Goal: Check status: Check status

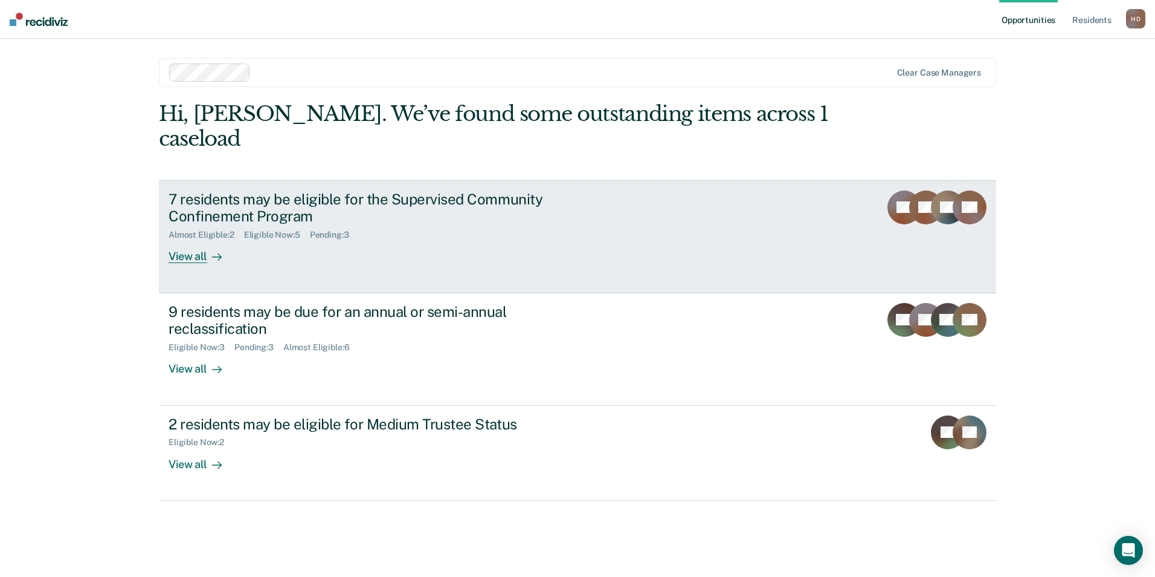
click at [378, 224] on div "7 residents may be eligible for the Supervised Community Confinement Program Al…" at bounding box center [395, 226] width 453 height 73
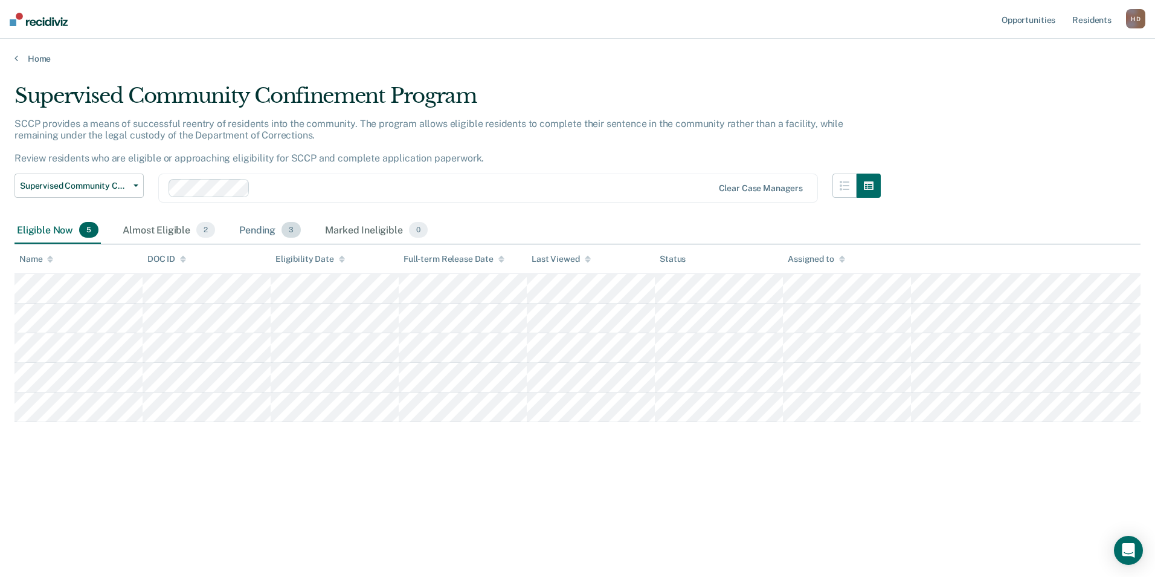
click at [273, 231] on div "Pending 3" at bounding box center [270, 230] width 66 height 27
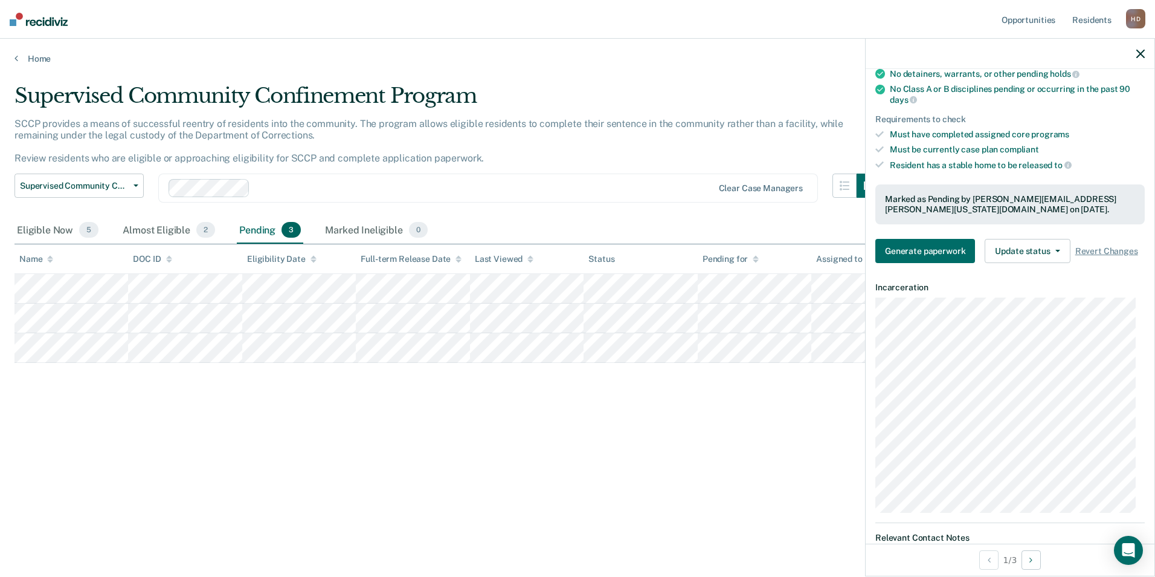
scroll to position [181, 0]
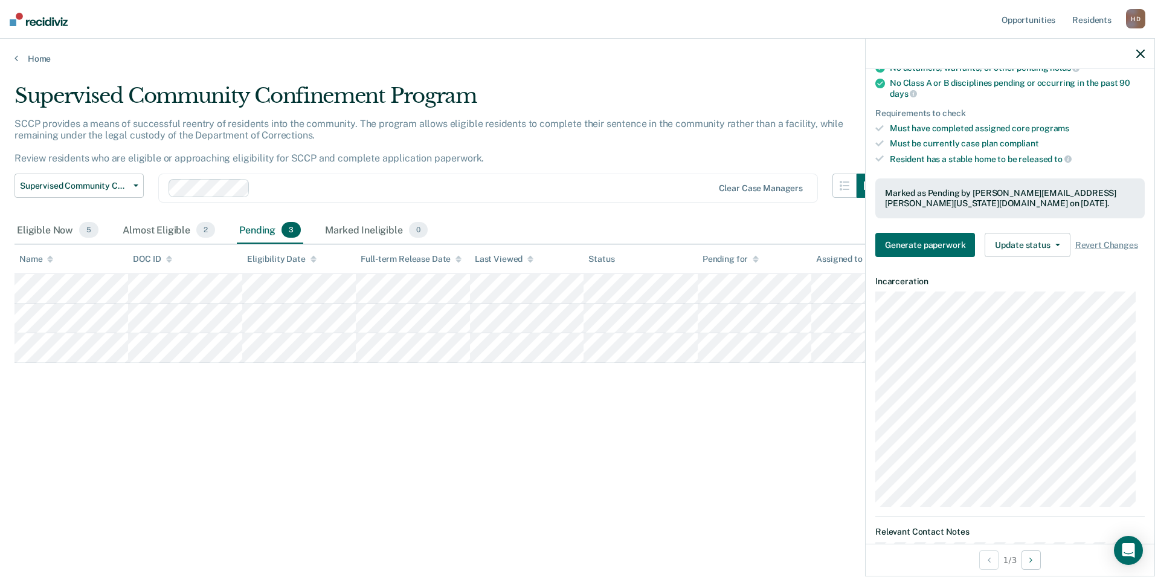
click at [1140, 47] on div at bounding box center [1010, 54] width 289 height 30
click at [1140, 57] on icon "button" at bounding box center [1141, 54] width 8 height 8
